Goal: Information Seeking & Learning: Find specific page/section

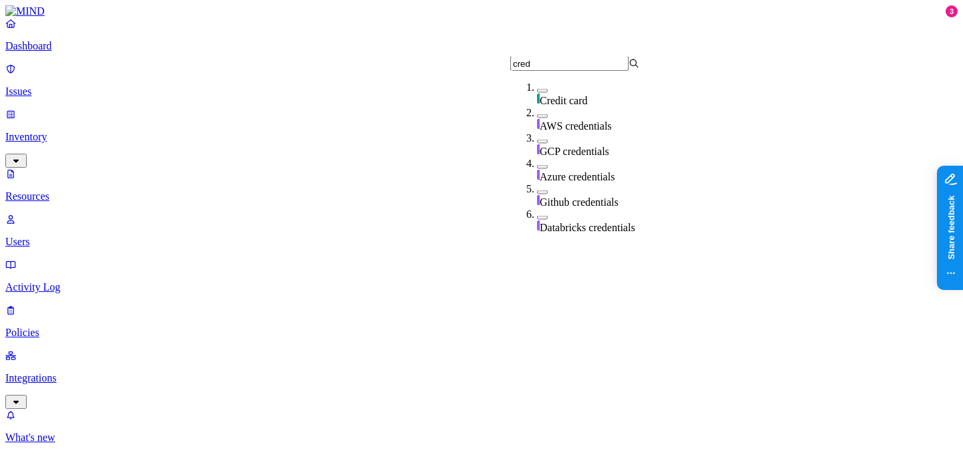
type input "cred"
click at [557, 101] on span "Credit card" at bounding box center [564, 100] width 48 height 11
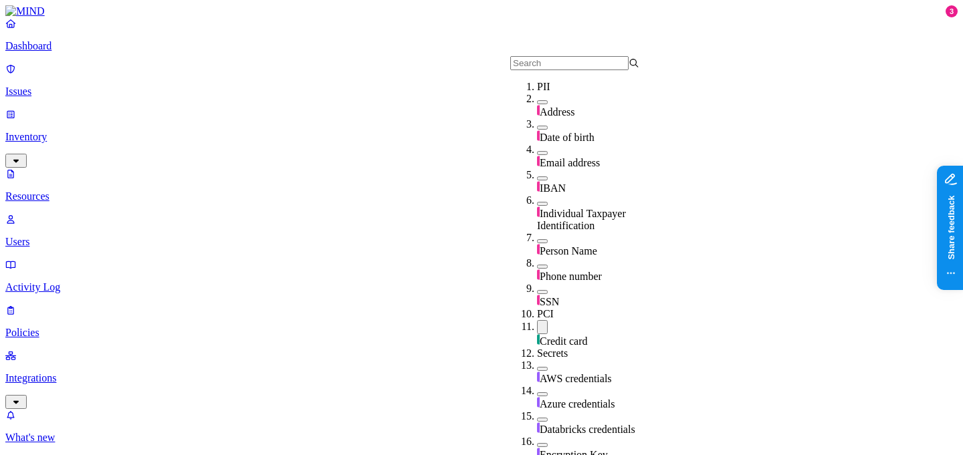
click at [43, 350] on link "Integrations" at bounding box center [481, 379] width 952 height 58
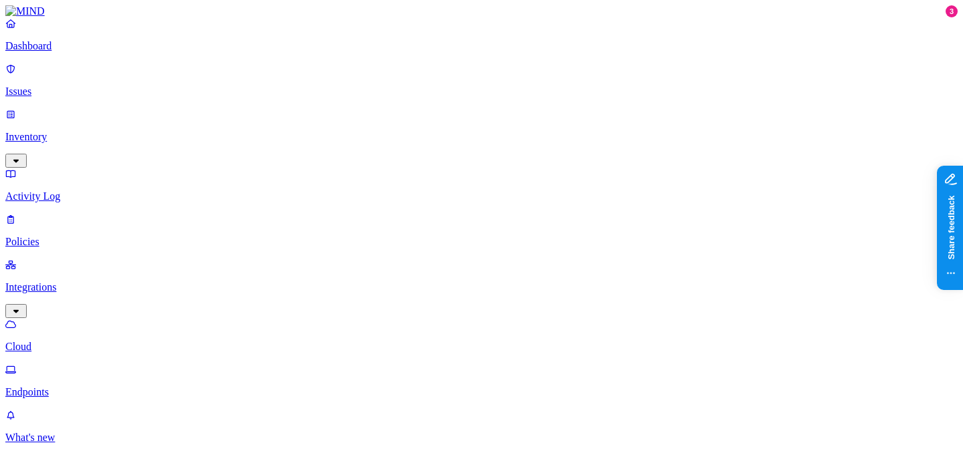
click at [94, 235] on nav "Dashboard Issues Inventory Activity Log Policies Integrations Cloud Endpoints W…" at bounding box center [481, 253] width 952 height 472
click at [94, 386] on p "Endpoints" at bounding box center [481, 392] width 952 height 12
click at [106, 131] on p "Inventory" at bounding box center [481, 137] width 952 height 12
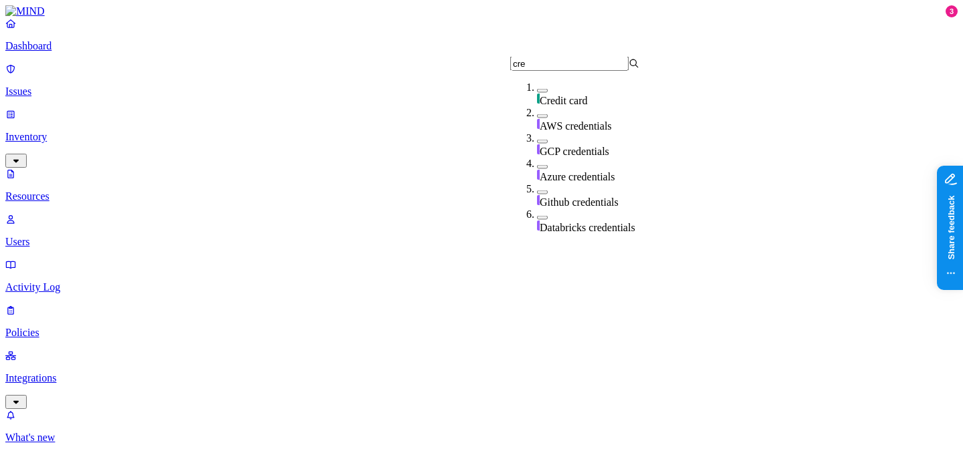
type input "cre"
click at [592, 90] on div "Credit card" at bounding box center [601, 94] width 129 height 25
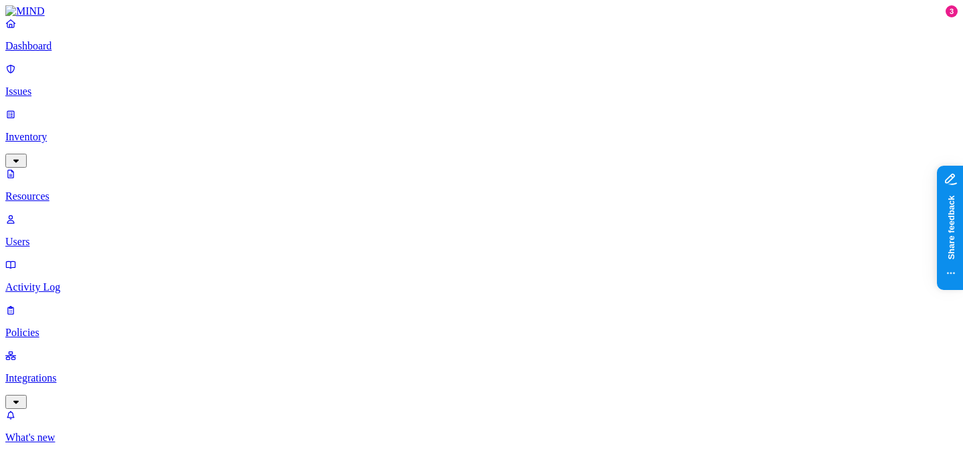
scroll to position [0, 0]
click at [416, 130] on span "PCI" at bounding box center [407, 135] width 17 height 11
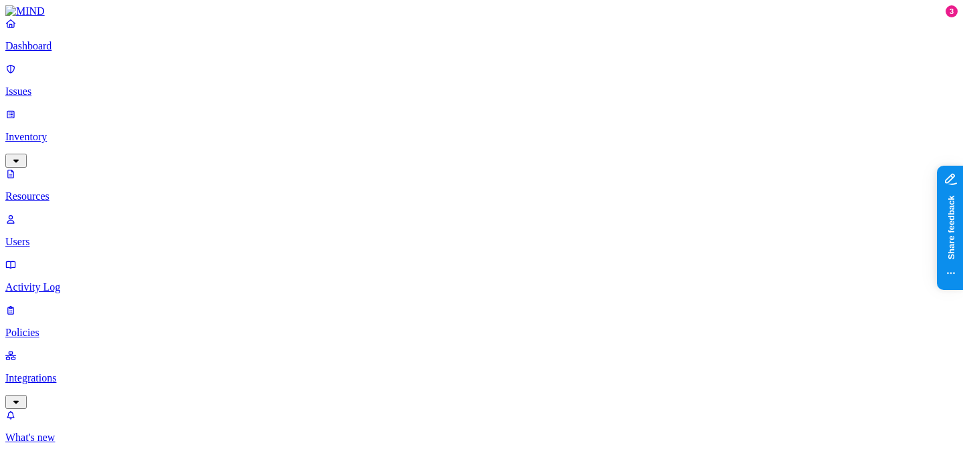
drag, startPoint x: 332, startPoint y: 94, endPoint x: 447, endPoint y: 89, distance: 115.1
type input "cyberhaven"
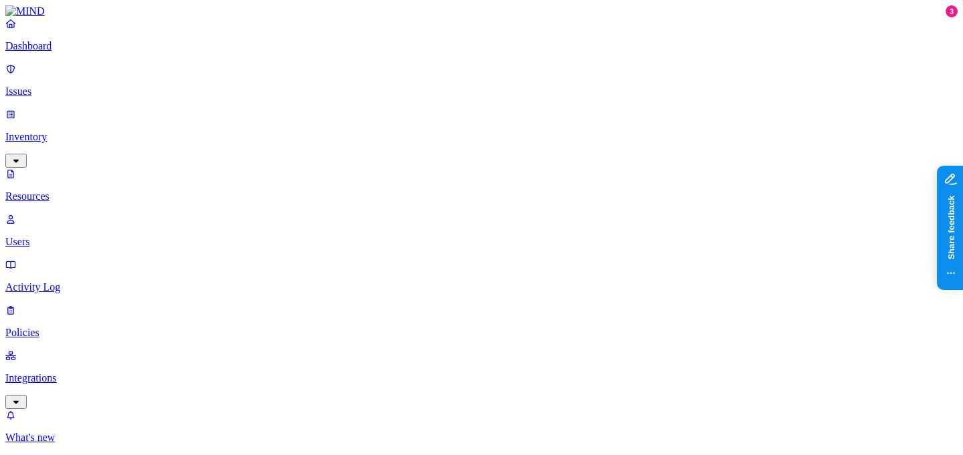
scroll to position [328, 0]
click at [34, 52] on p "Dashboard" at bounding box center [481, 46] width 952 height 12
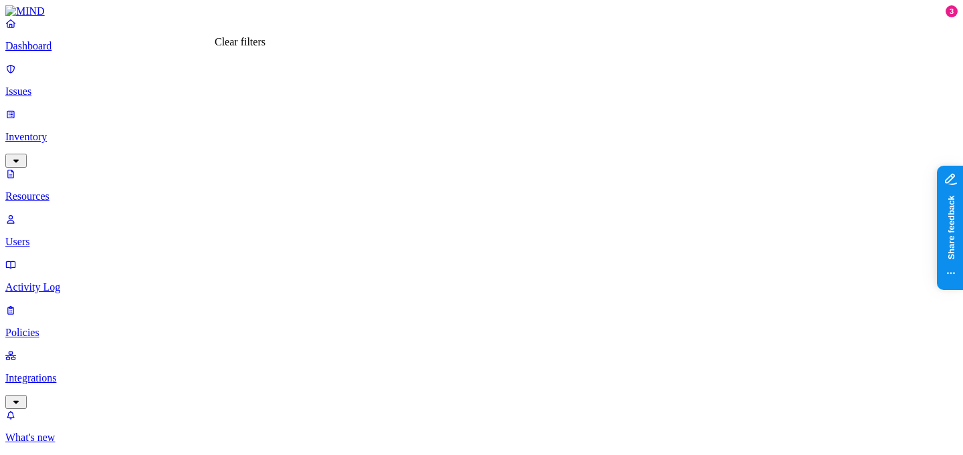
drag, startPoint x: 327, startPoint y: 96, endPoint x: 616, endPoint y: 97, distance: 289.5
type input "cyberhaven"
